Goal: Information Seeking & Learning: Check status

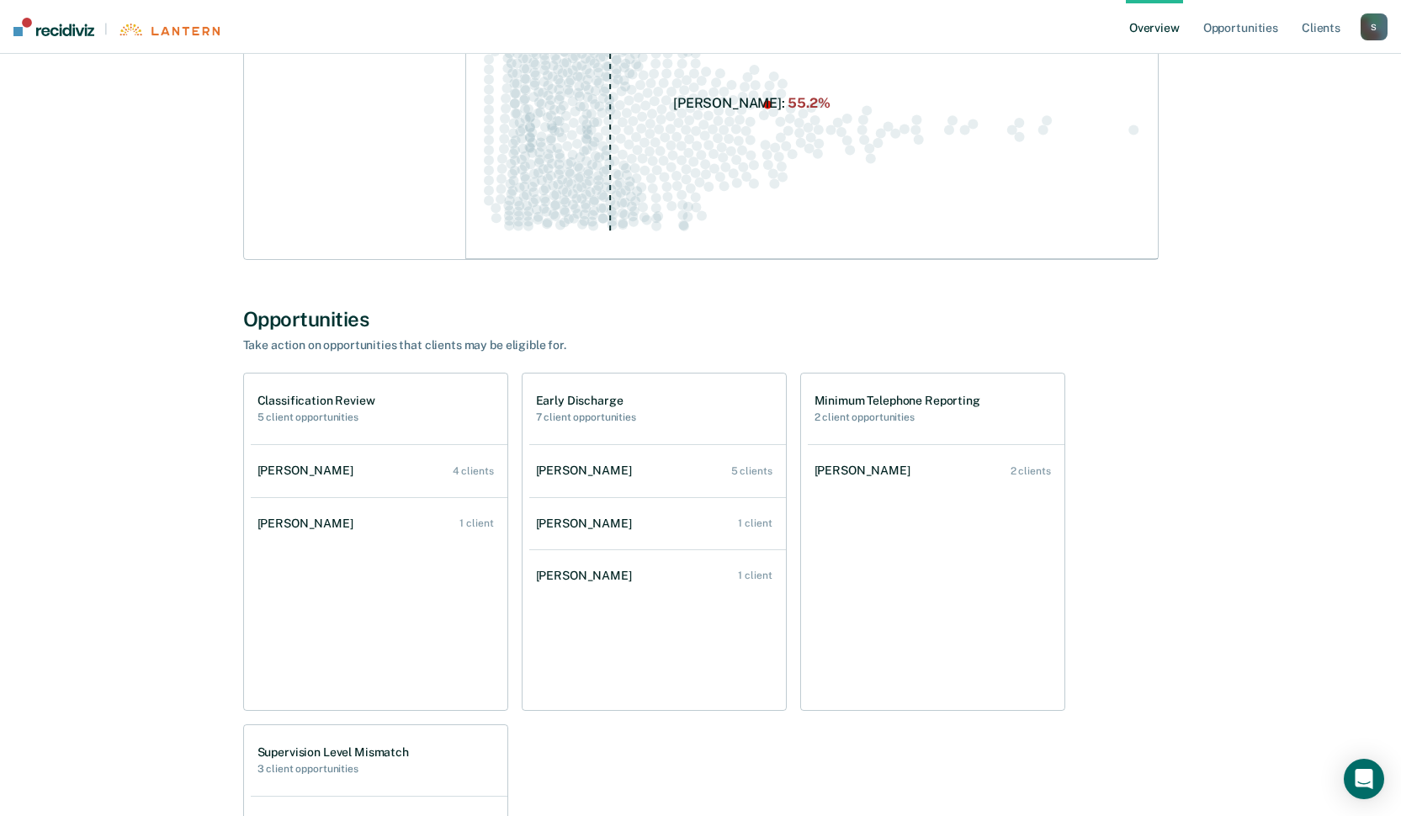
scroll to position [337, 0]
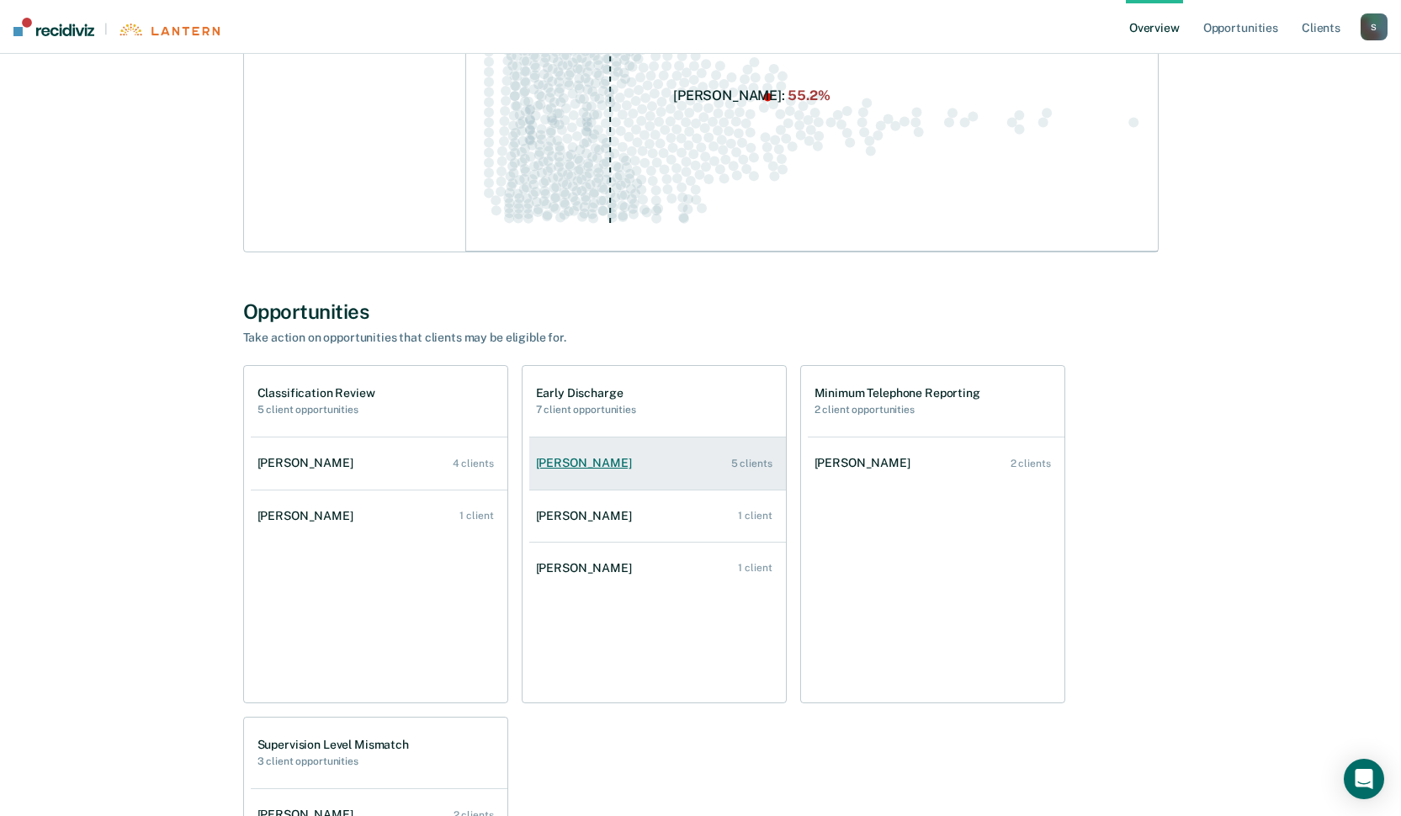
click at [574, 457] on div "[PERSON_NAME]" at bounding box center [587, 463] width 103 height 14
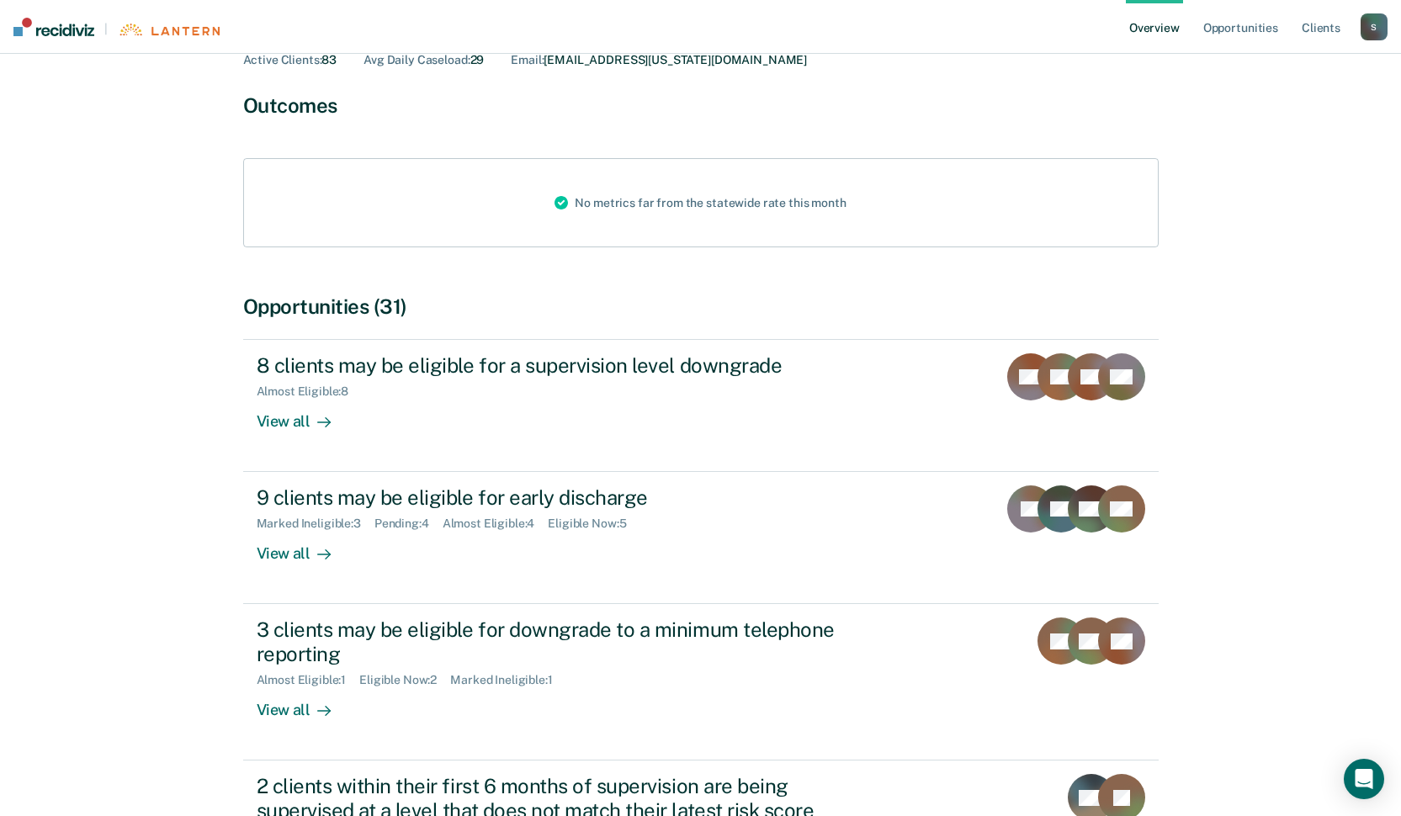
scroll to position [168, 0]
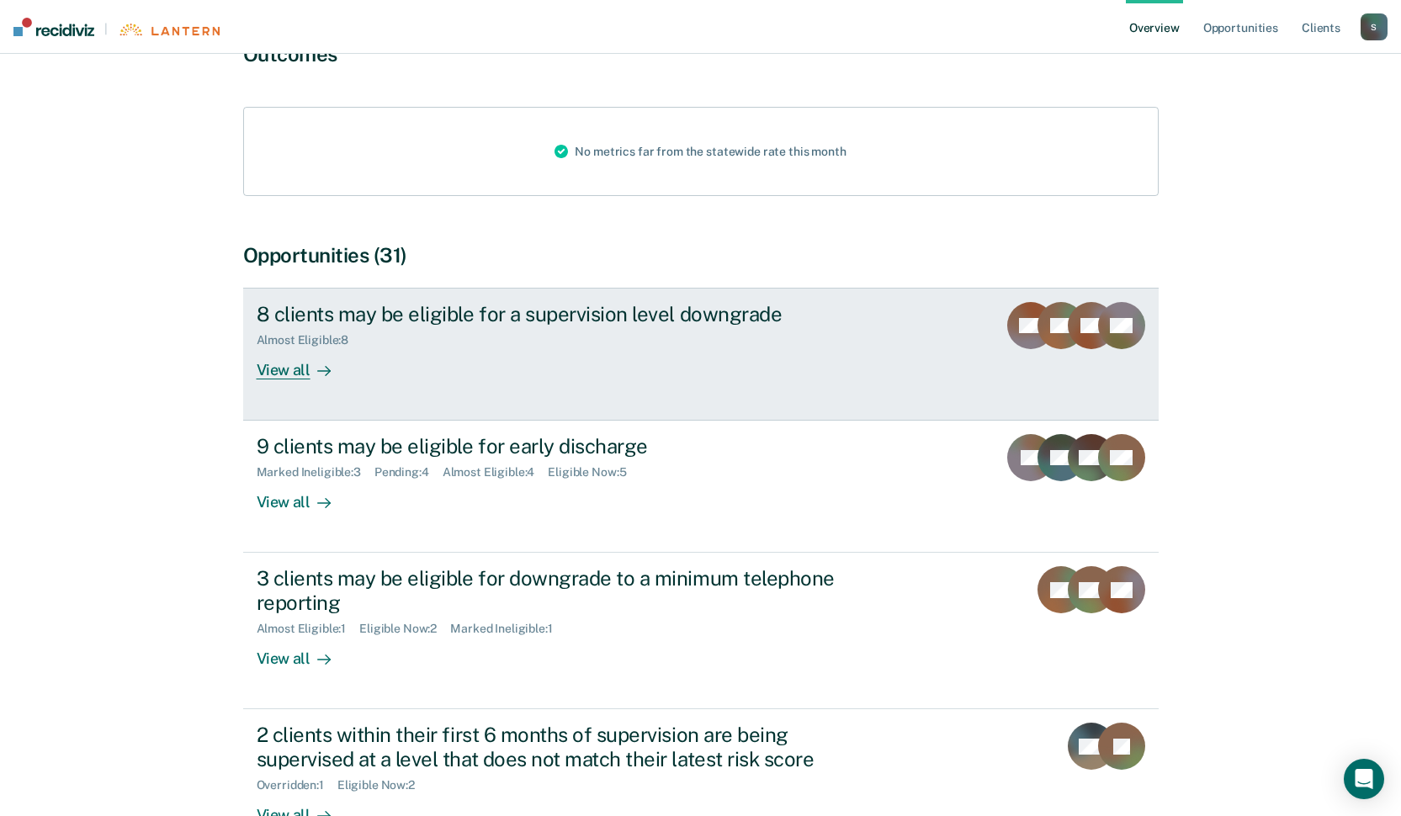
click at [285, 371] on div "View all" at bounding box center [304, 364] width 94 height 33
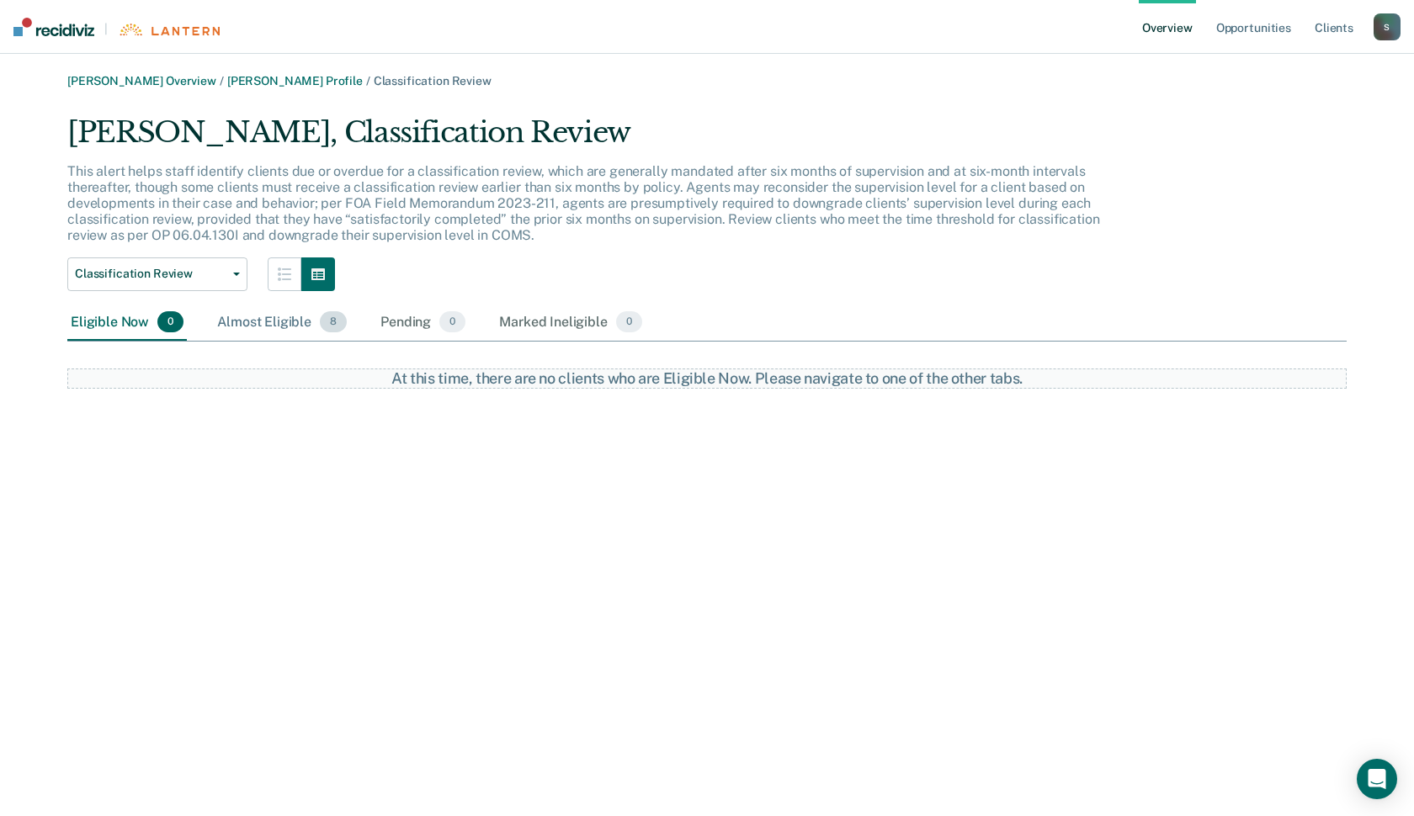
click at [310, 312] on div "Almost Eligible 8" at bounding box center [282, 323] width 136 height 37
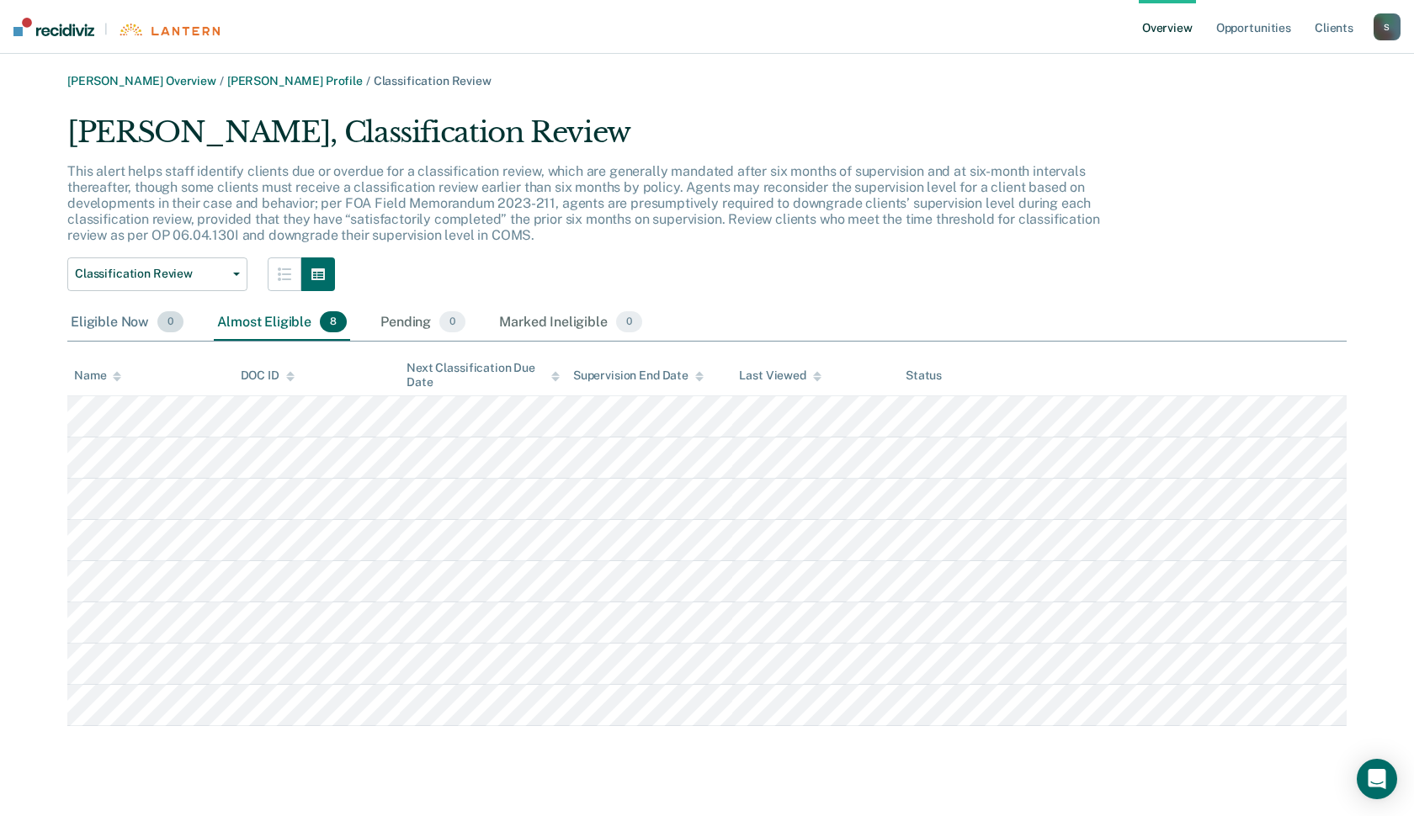
click at [69, 330] on div "Eligible Now 0" at bounding box center [126, 323] width 119 height 37
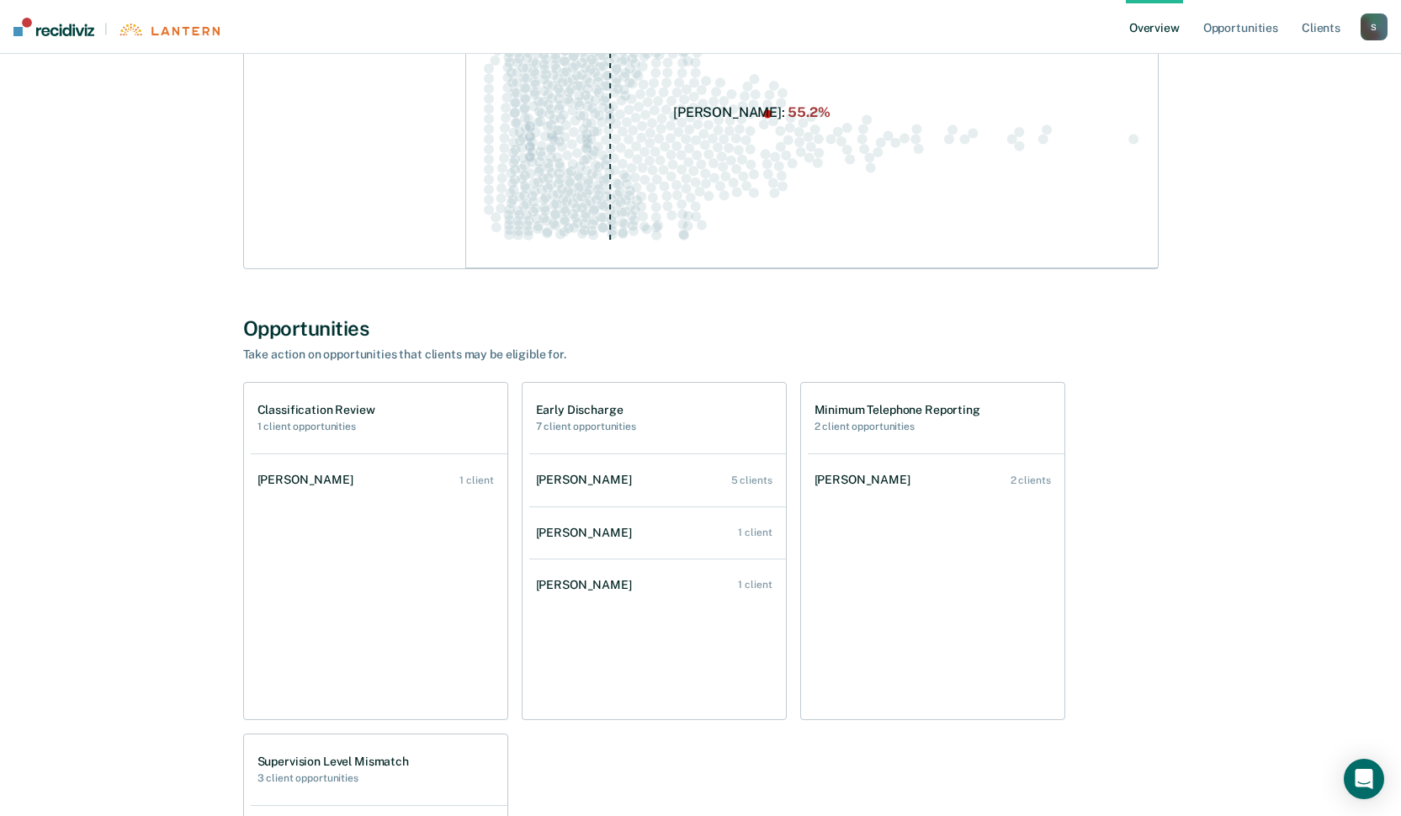
scroll to position [337, 0]
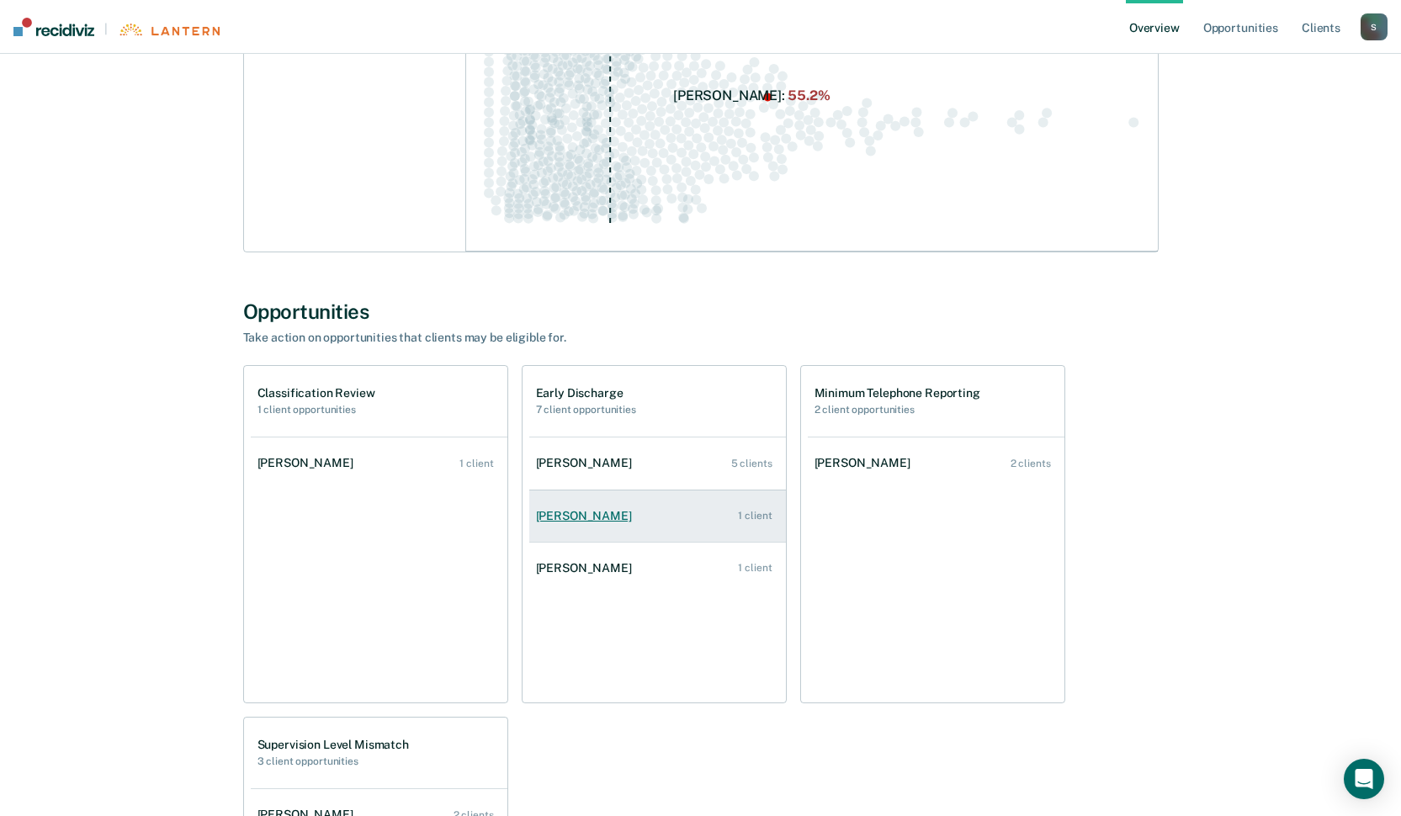
click at [582, 514] on div "[PERSON_NAME]" at bounding box center [587, 516] width 103 height 14
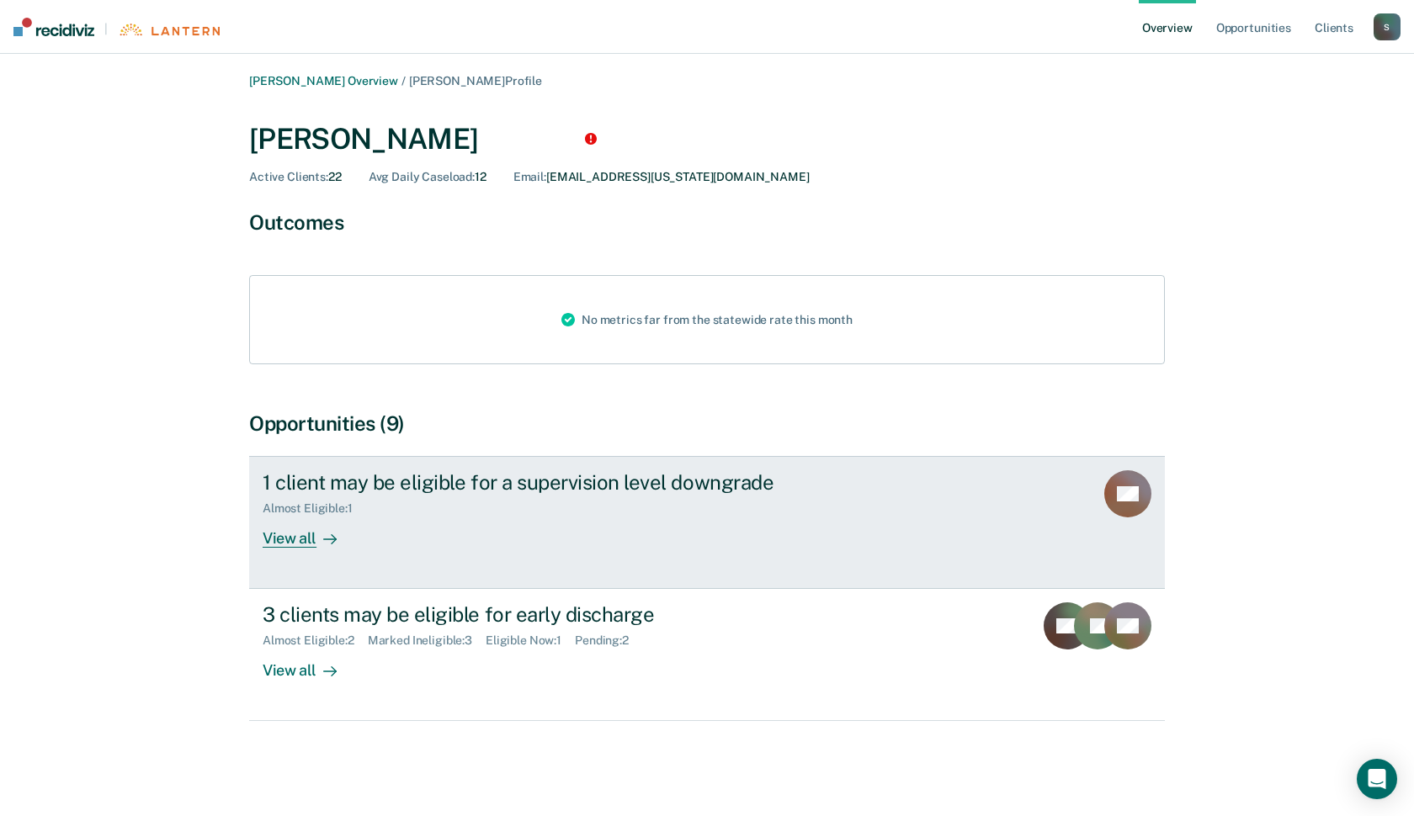
click at [271, 538] on div "View all" at bounding box center [310, 532] width 94 height 33
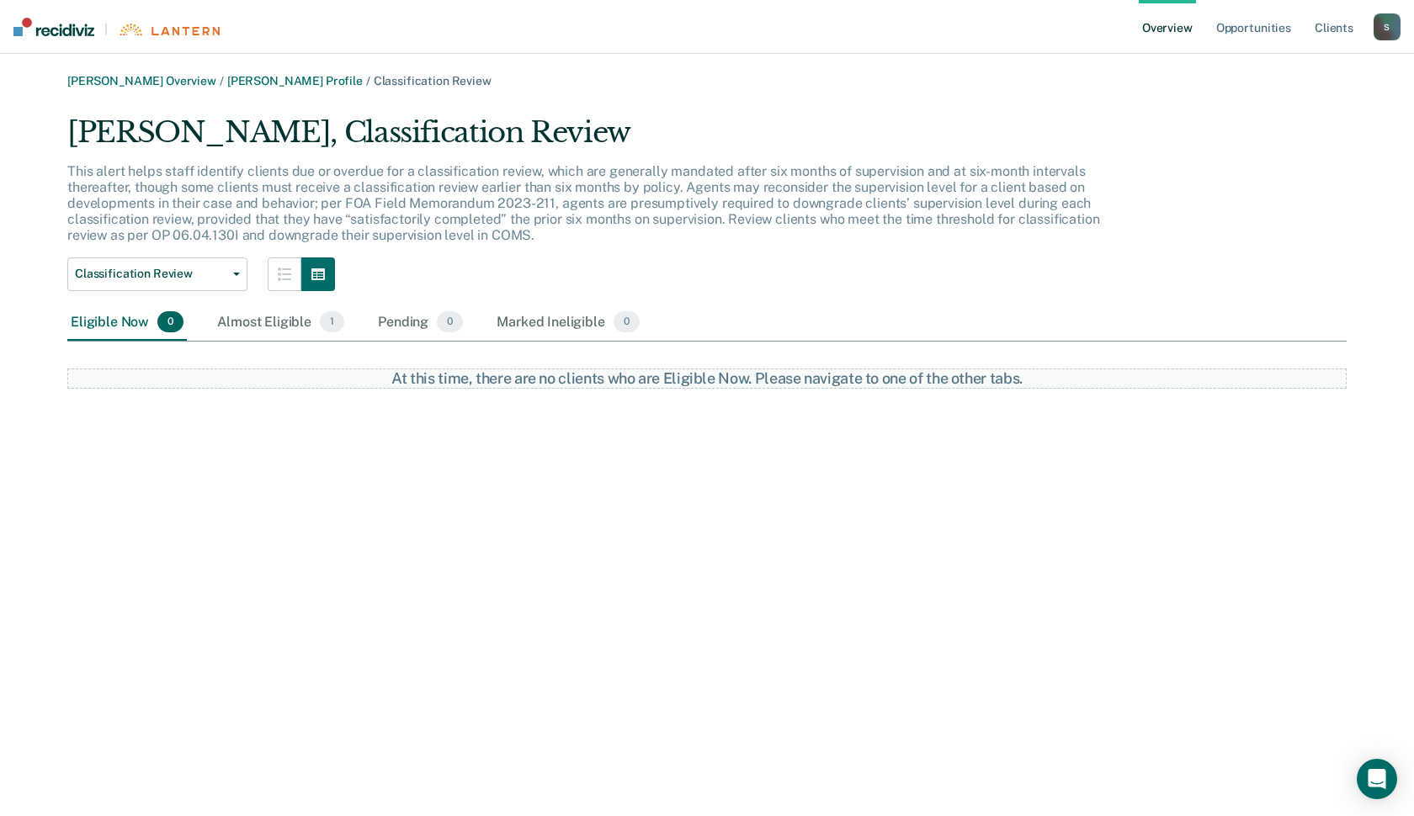
click at [1177, 32] on link "Overview" at bounding box center [1166, 27] width 57 height 54
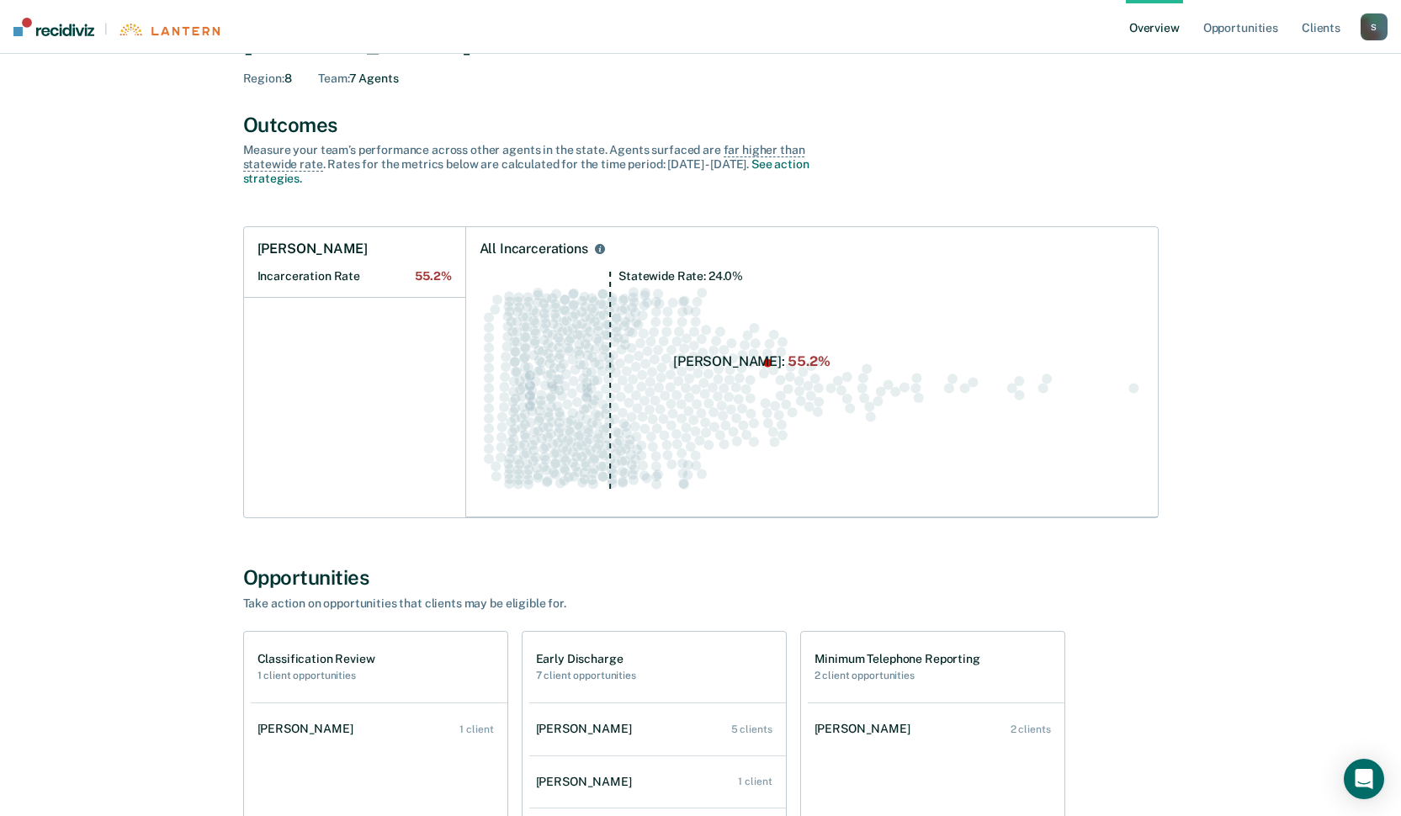
scroll to position [252, 0]
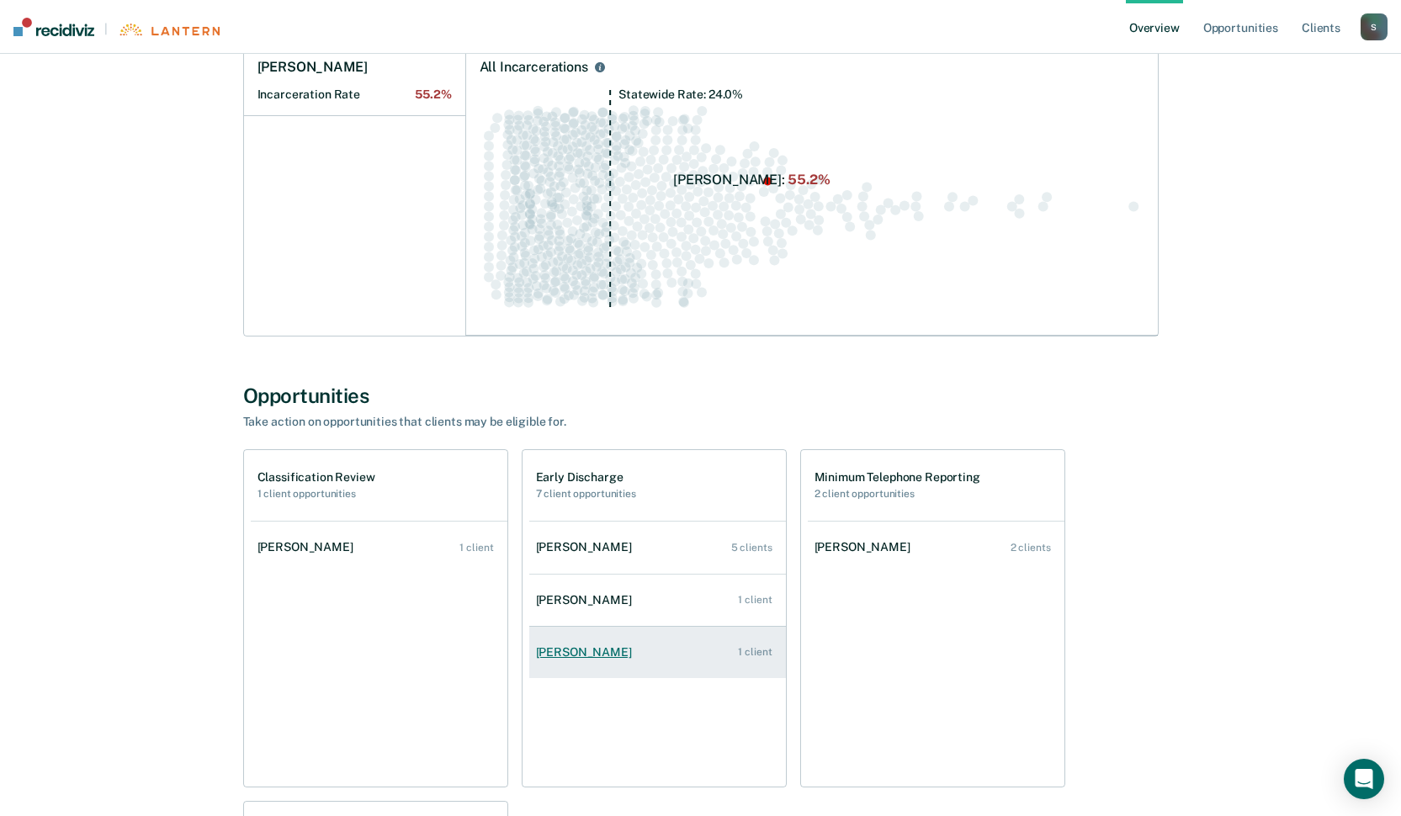
click at [593, 649] on div "[PERSON_NAME]" at bounding box center [587, 652] width 103 height 14
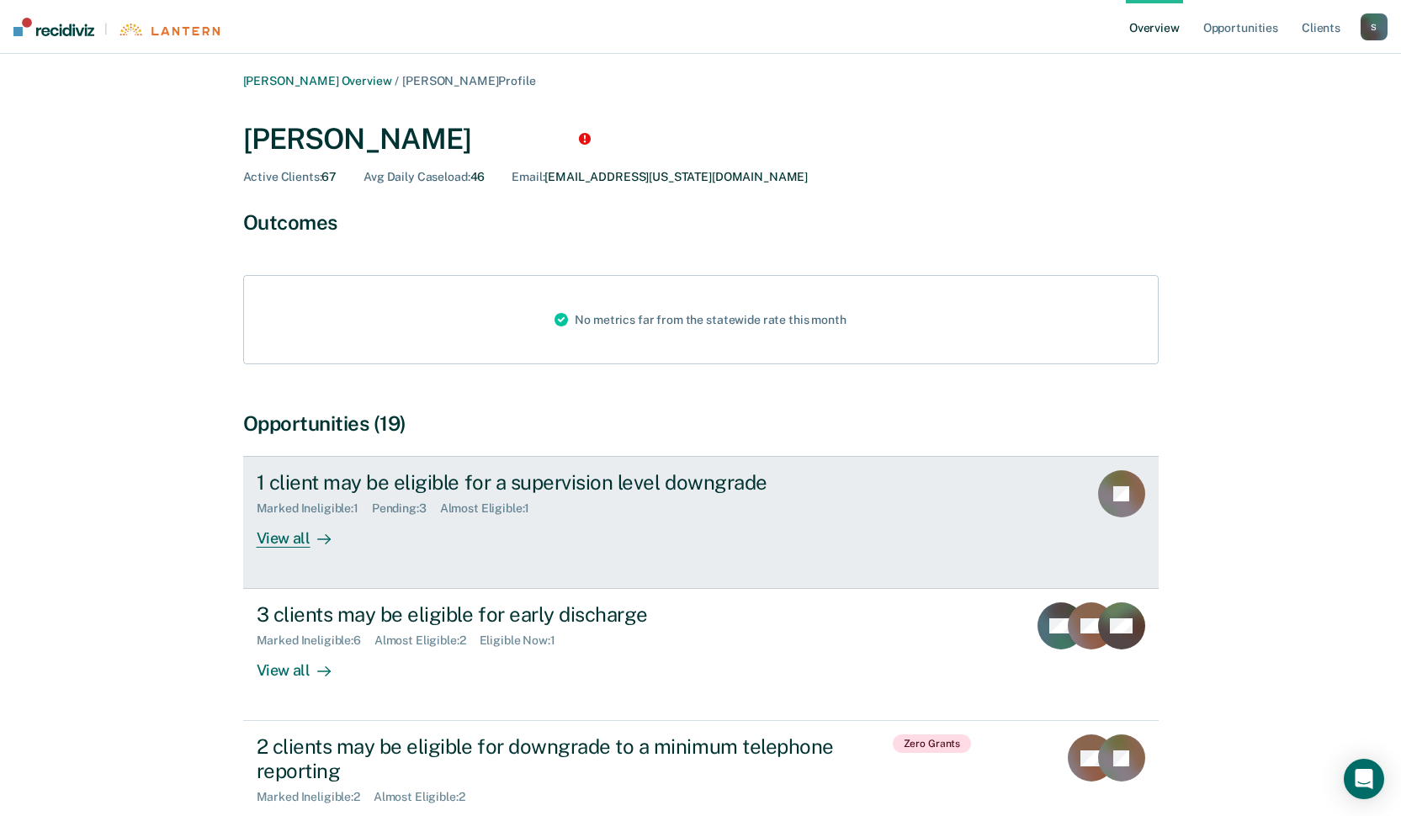
click at [611, 482] on div "1 client may be eligible for a supervision level downgrade" at bounding box center [552, 482] width 591 height 24
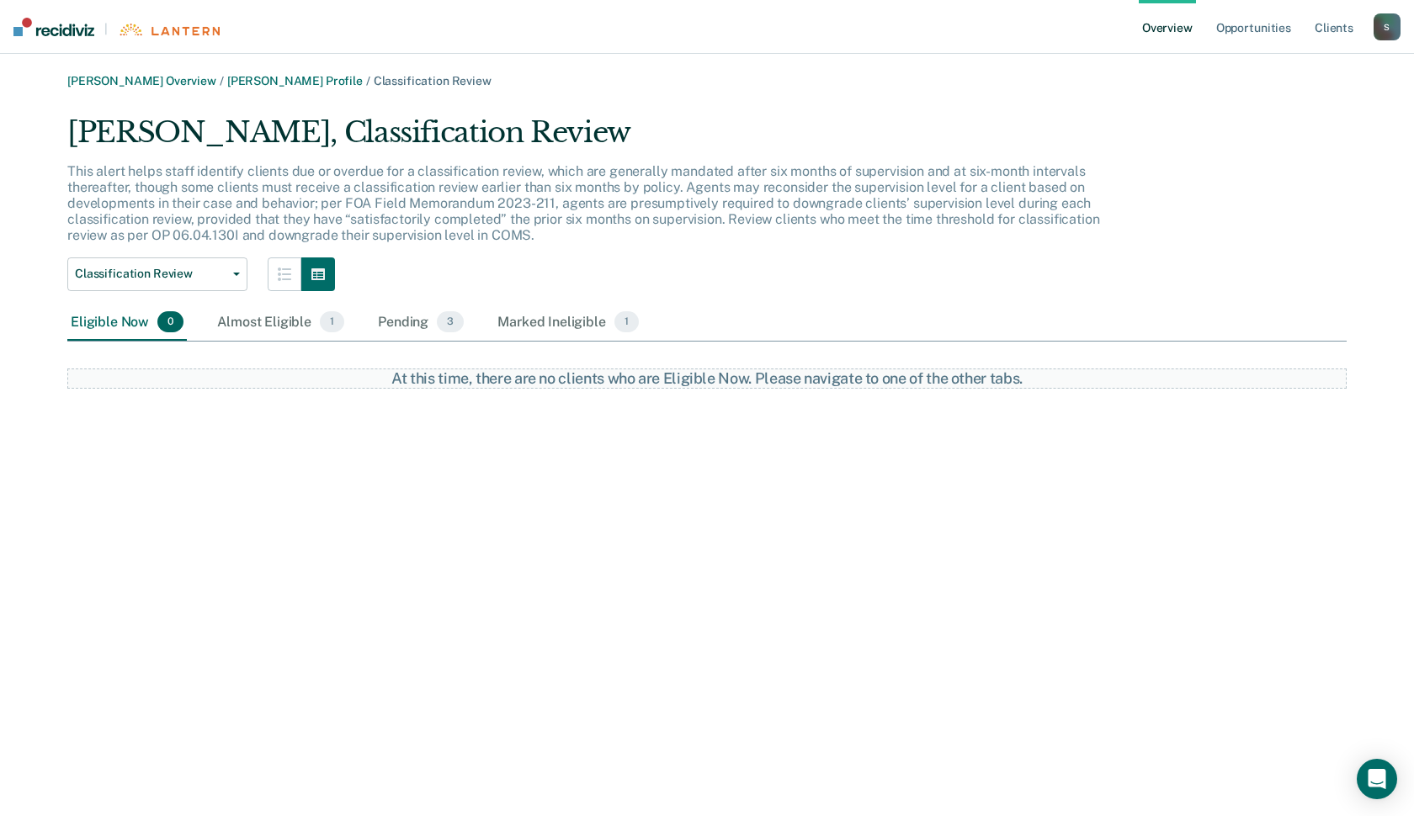
click at [1160, 21] on link "Overview" at bounding box center [1166, 27] width 57 height 54
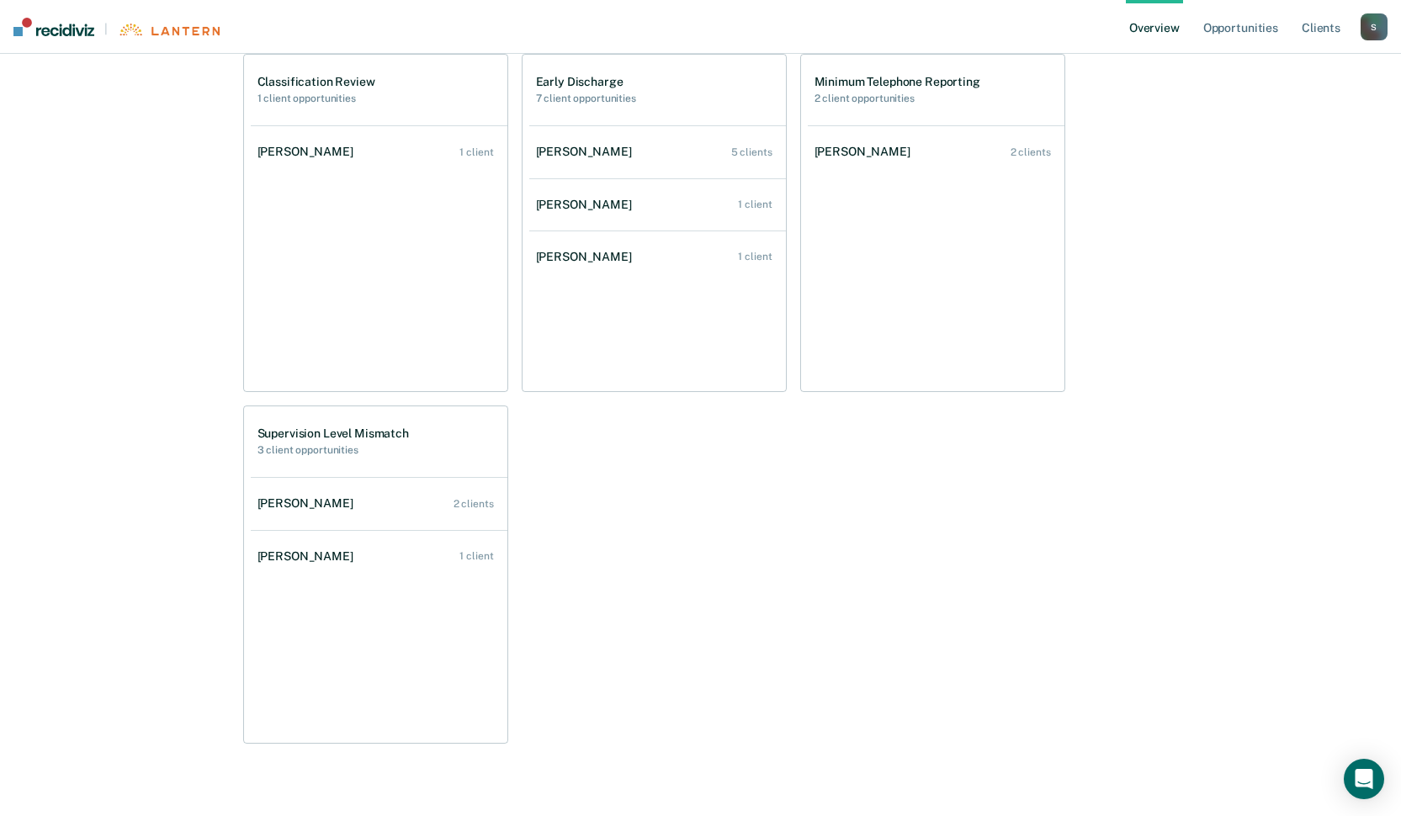
scroll to position [673, 0]
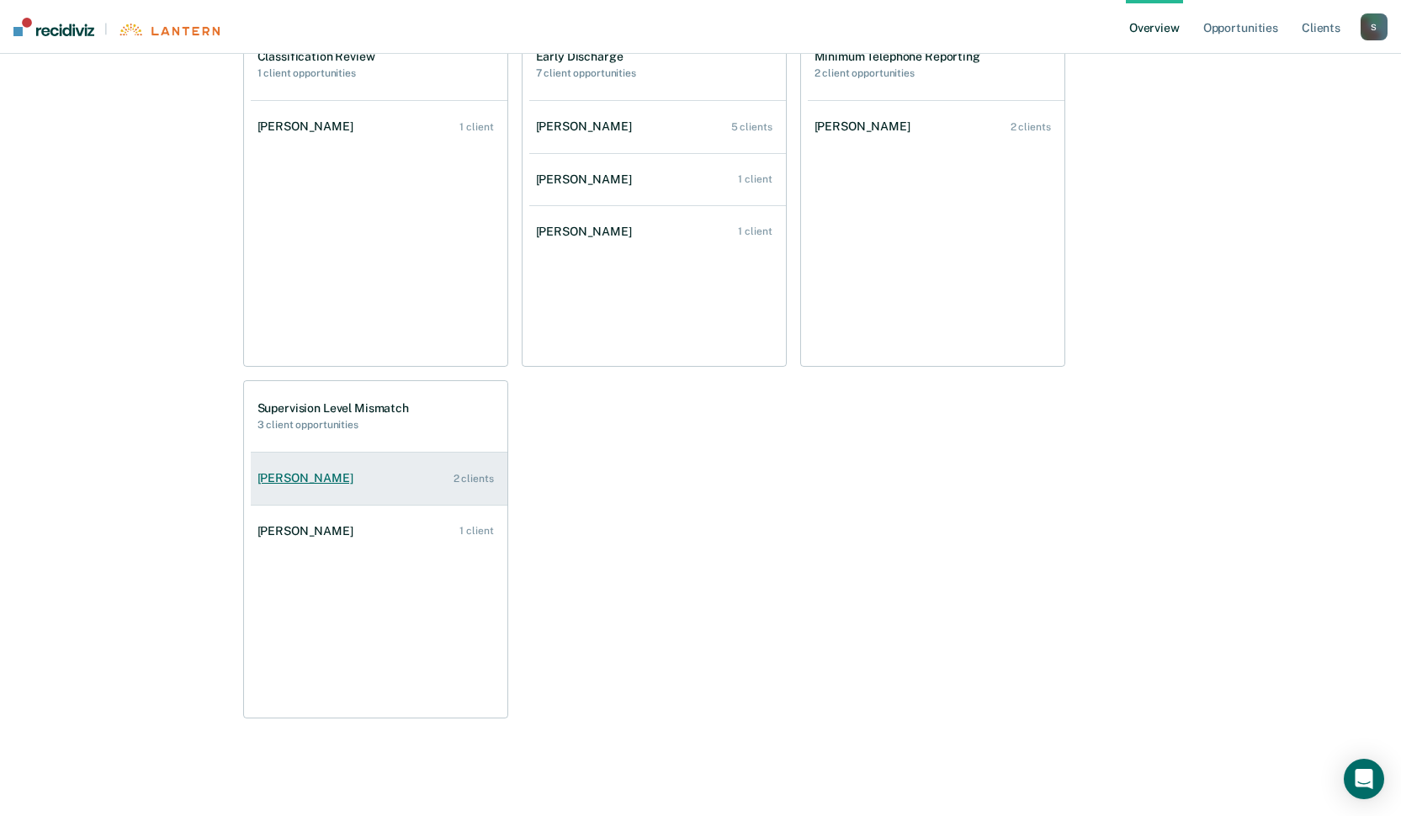
click at [312, 482] on div "[PERSON_NAME]" at bounding box center [308, 478] width 103 height 14
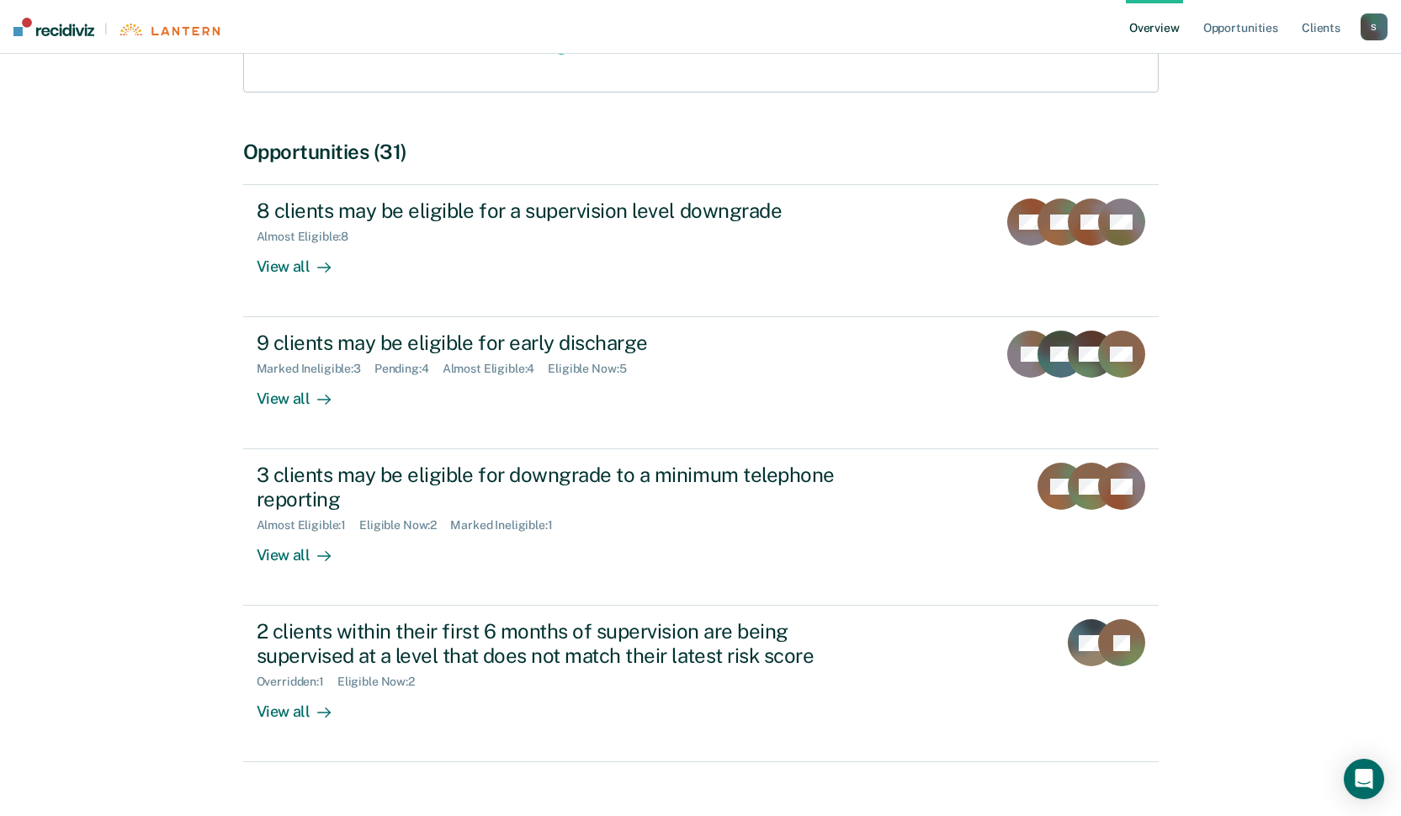
scroll to position [305, 0]
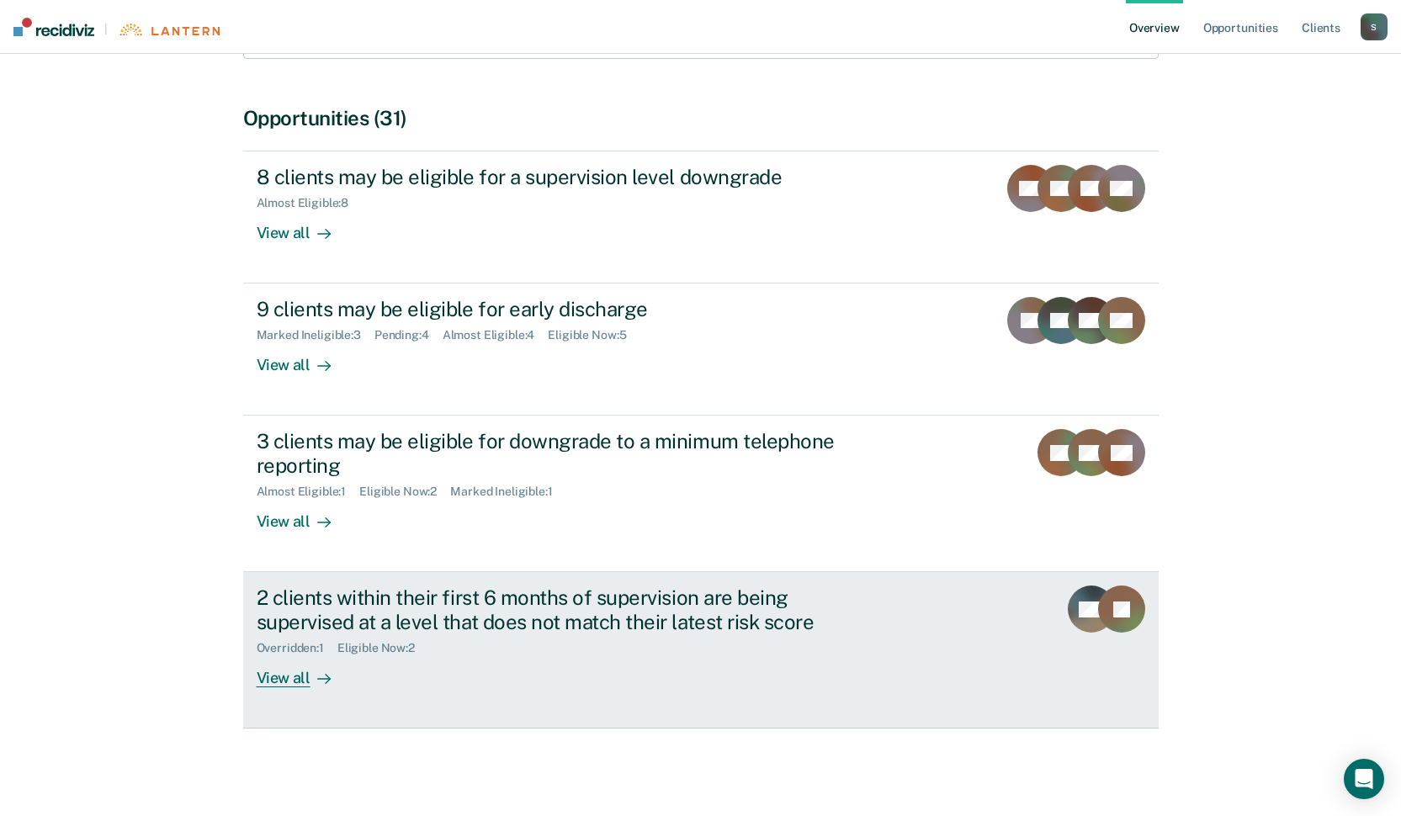
click at [448, 602] on div "2 clients within their first 6 months of supervision are being supervised at a …" at bounding box center [552, 610] width 591 height 49
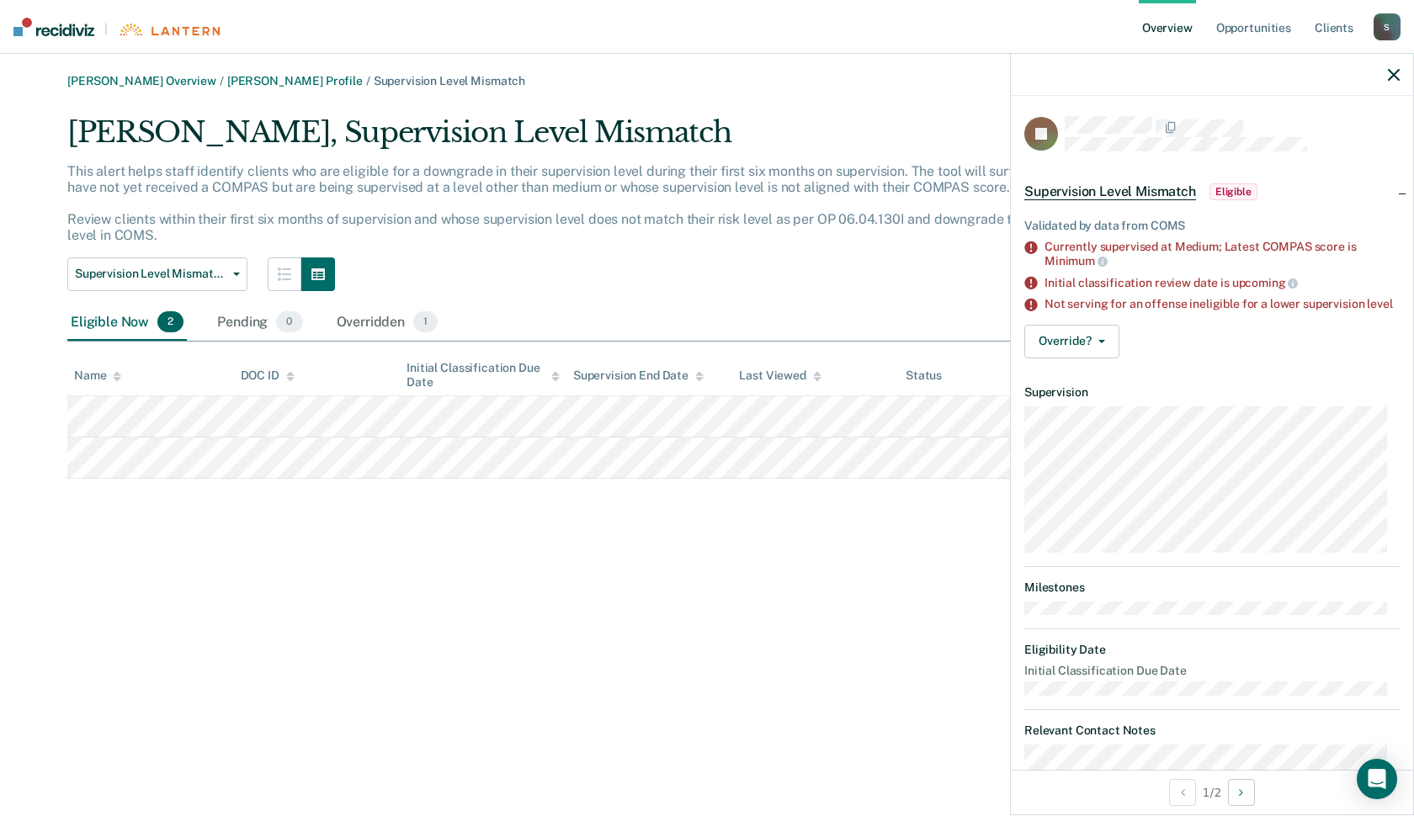
click at [784, 274] on div "Supervision Level Mismatch Early Discharge Classification Review Minimum Teleph…" at bounding box center [597, 274] width 1060 height 34
click at [770, 98] on div "Chad S Spencer Overview / Kevin M Monroe Profile / Supervision Level Mismatch K…" at bounding box center [706, 276] width 1373 height 405
click at [703, 611] on div "Chad S Spencer Overview / Kevin M Monroe Profile / Supervision Level Mismatch K…" at bounding box center [706, 418] width 1373 height 688
